Goal: Contribute content: Contribute content

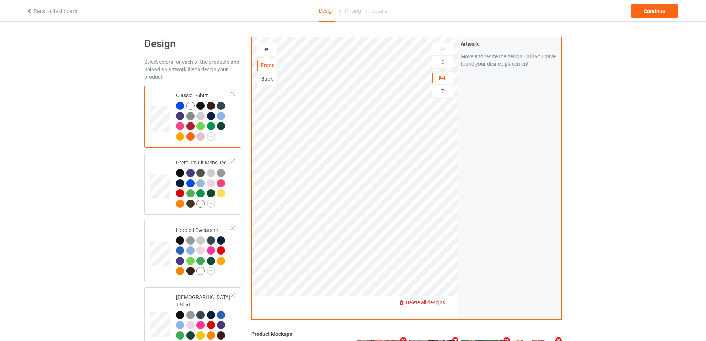
click at [445, 303] on span "Delete all designs" at bounding box center [425, 302] width 39 height 6
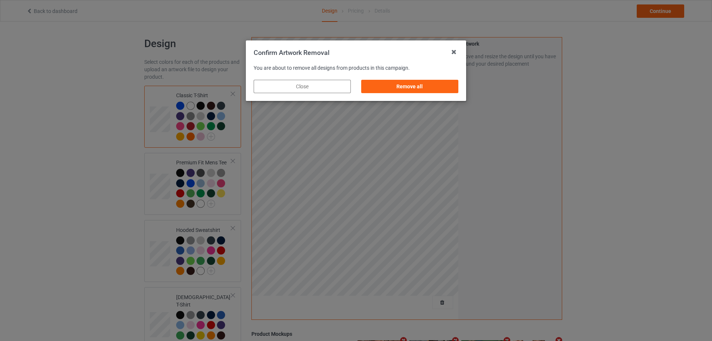
click at [436, 84] on div "Remove all" at bounding box center [409, 86] width 97 height 13
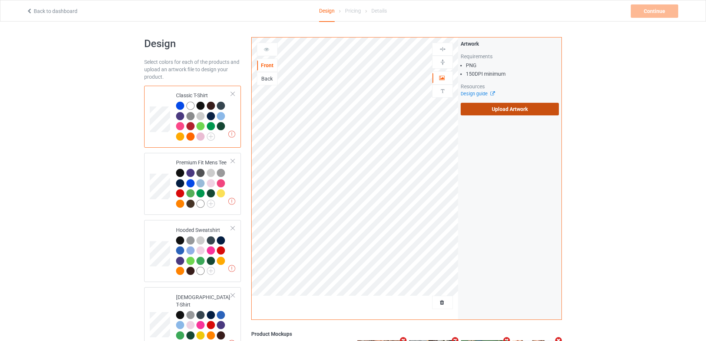
click at [508, 108] on label "Upload Artwork" at bounding box center [510, 109] width 98 height 13
click at [0, 0] on input "Upload Artwork" at bounding box center [0, 0] width 0 height 0
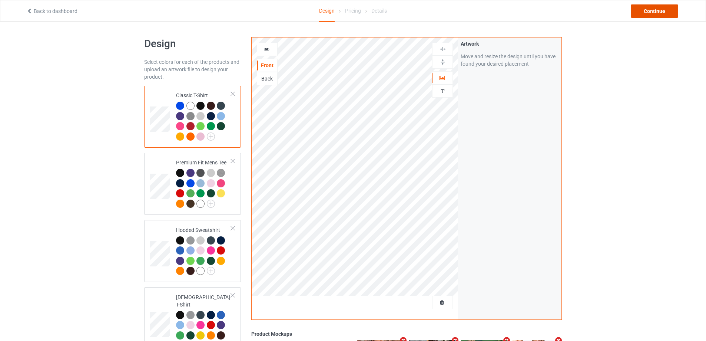
click at [650, 8] on div "Continue" at bounding box center [654, 10] width 47 height 13
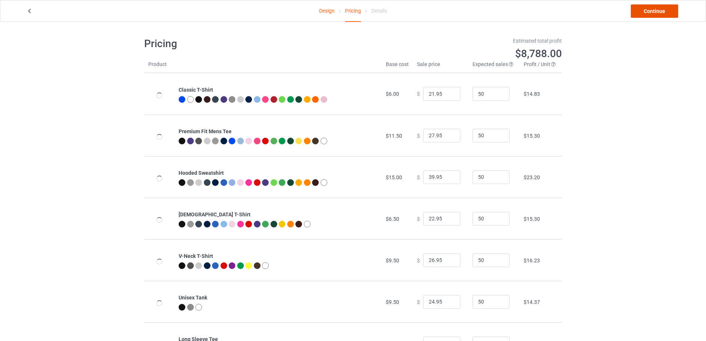
click at [650, 8] on link "Continue" at bounding box center [654, 10] width 47 height 13
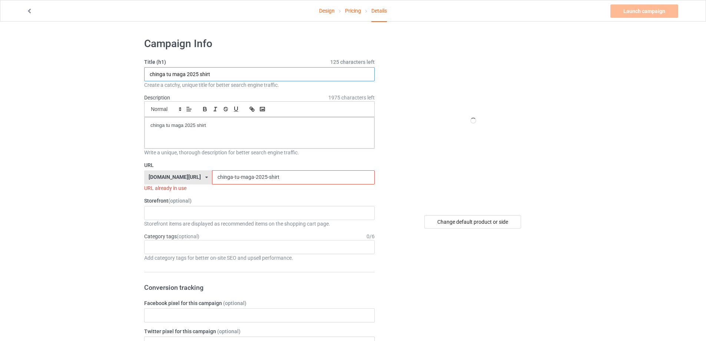
drag, startPoint x: 226, startPoint y: 77, endPoint x: 194, endPoint y: 129, distance: 61.2
paste input "Built For This S"
type input "Built For This Shirt"
drag, startPoint x: 229, startPoint y: 128, endPoint x: 95, endPoint y: 128, distance: 134.2
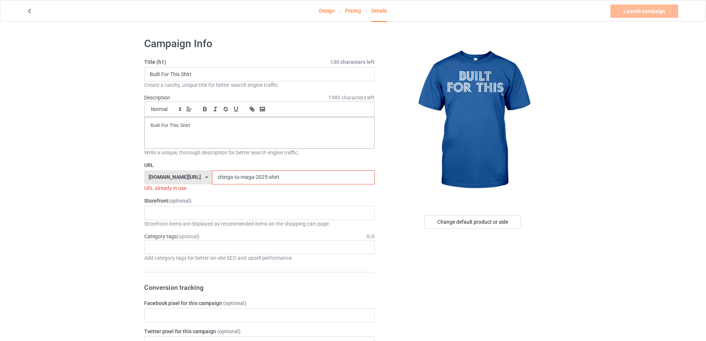
paste input "Built For This S"
drag, startPoint x: 264, startPoint y: 178, endPoint x: 128, endPoint y: 192, distance: 136.8
click at [212, 175] on input "Built For This Shirt" at bounding box center [293, 177] width 162 height 14
click at [212, 179] on input "Built For This Shirt" at bounding box center [293, 177] width 162 height 14
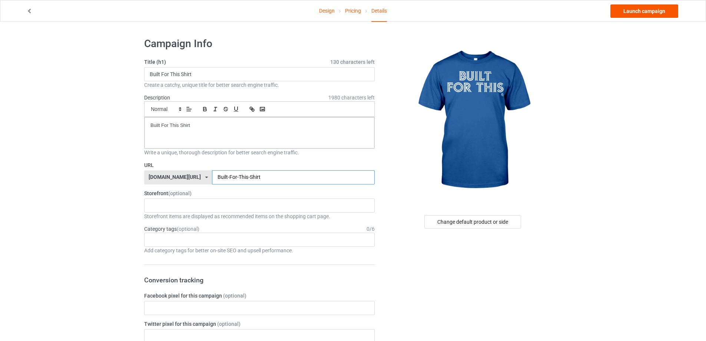
type input "Built-For-This-Shirt"
click at [663, 12] on link "Launch campaign" at bounding box center [645, 10] width 68 height 13
